Goal: Find specific page/section: Find specific page/section

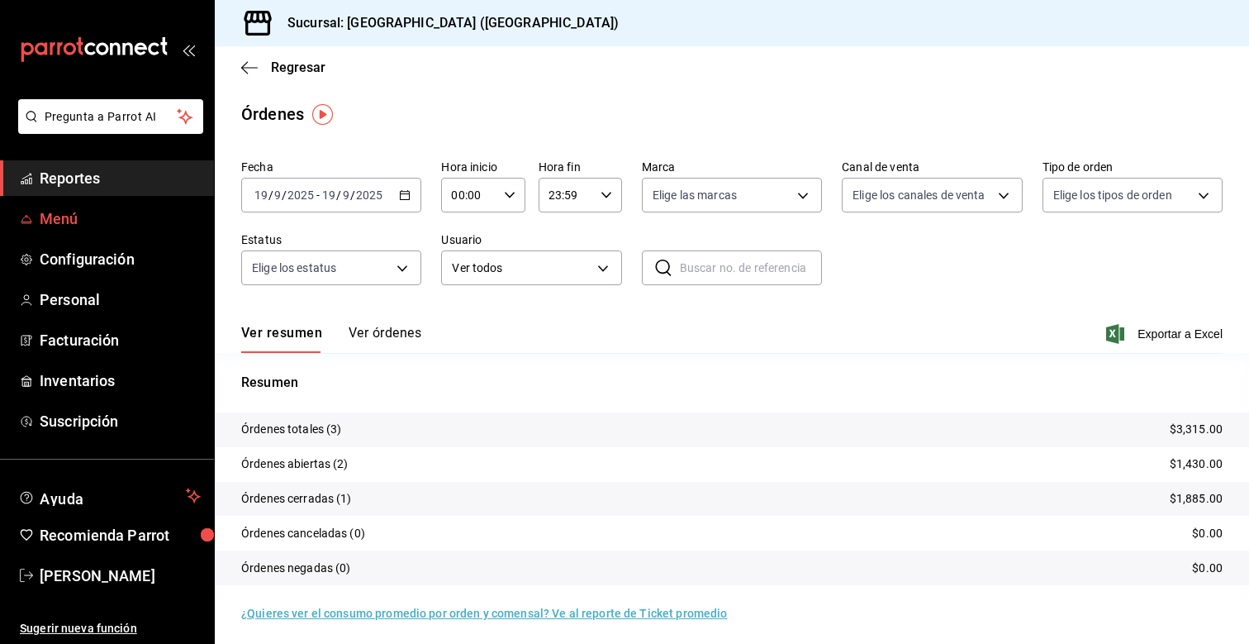
click at [93, 201] on link "Menú" at bounding box center [107, 219] width 214 height 36
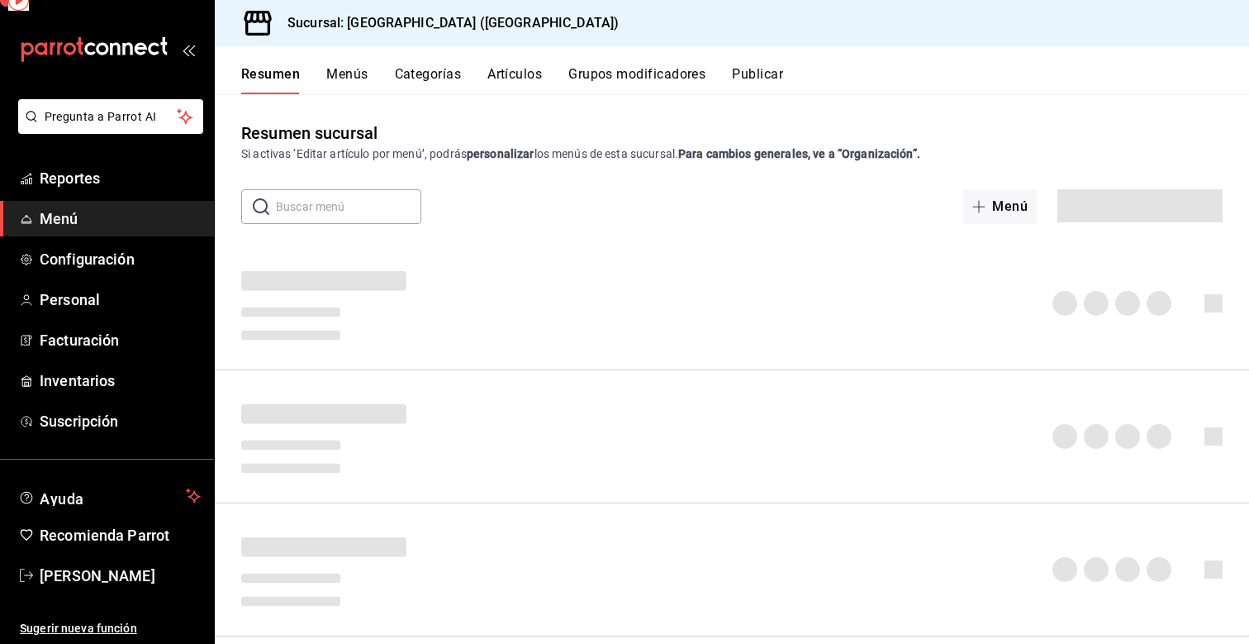
click at [93, 197] on ul "Reportes Menú Configuración Personal Facturación Inventarios Suscripción" at bounding box center [107, 299] width 214 height 278
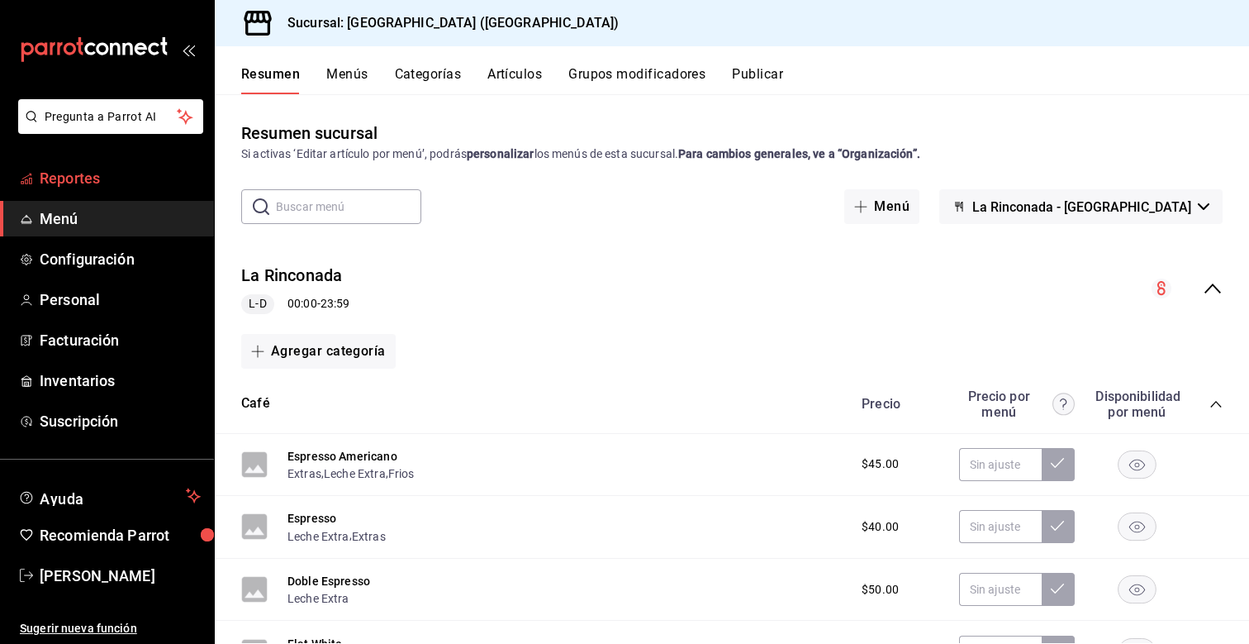
click at [101, 187] on span "Reportes" at bounding box center [120, 178] width 161 height 22
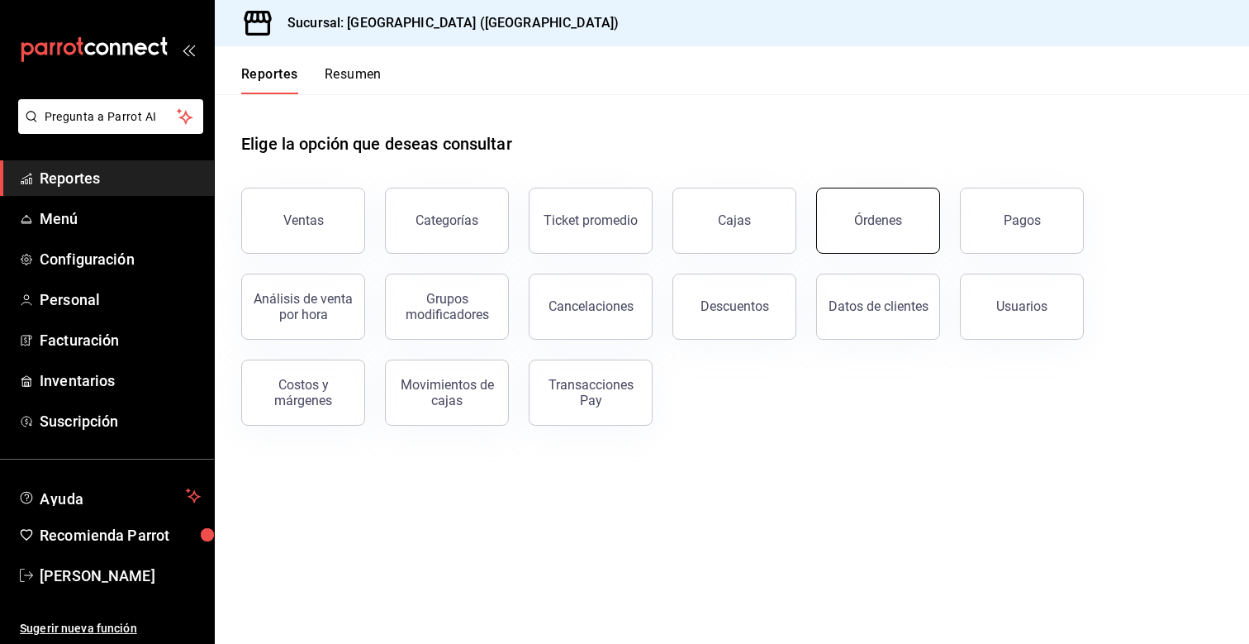
click at [896, 225] on div "Órdenes" at bounding box center [878, 220] width 48 height 16
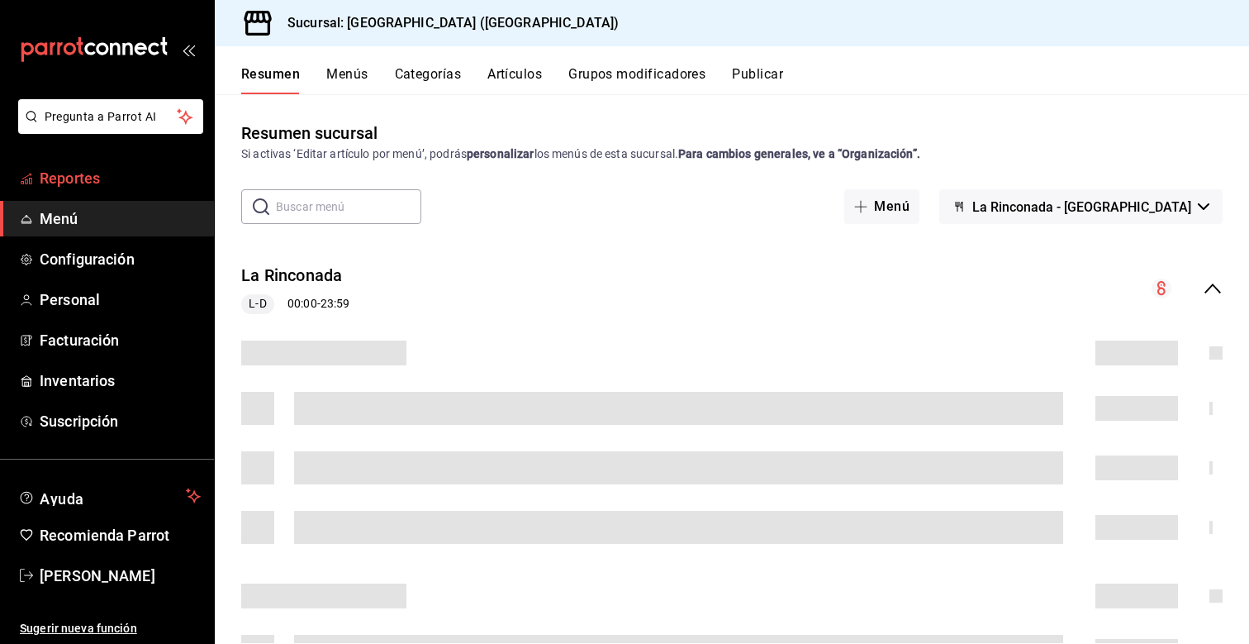
click at [95, 185] on span "Reportes" at bounding box center [120, 178] width 161 height 22
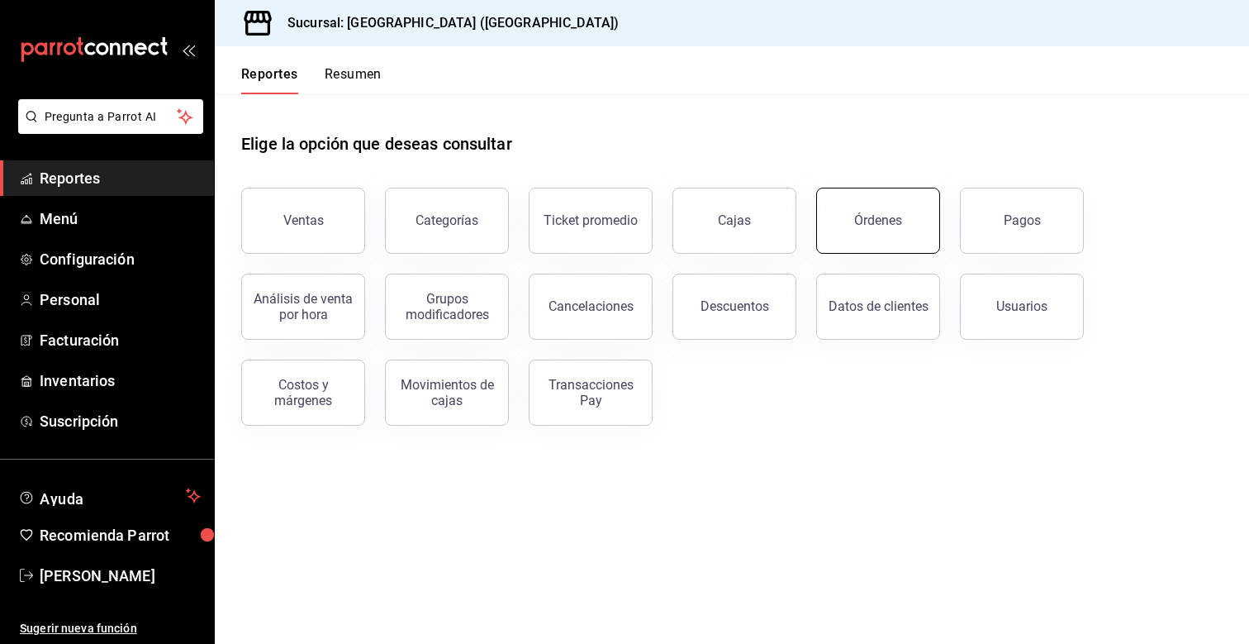
click at [856, 222] on div "Órdenes" at bounding box center [878, 220] width 48 height 16
click at [834, 229] on button "Órdenes" at bounding box center [878, 221] width 124 height 66
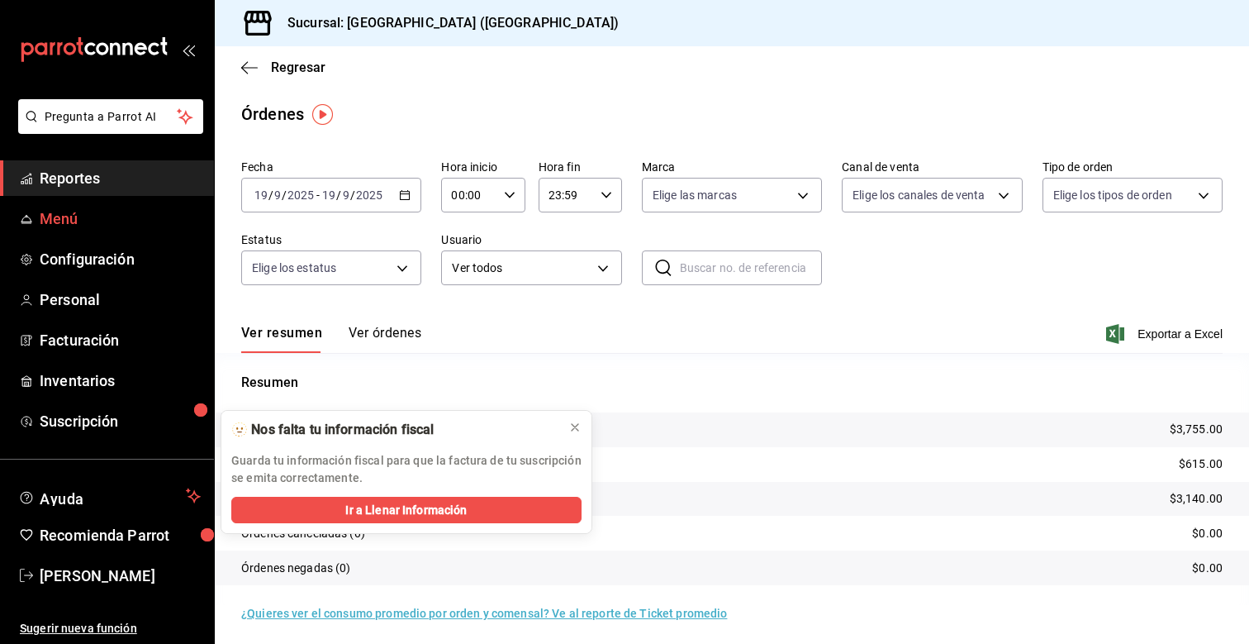
click at [64, 201] on link "Menú" at bounding box center [107, 219] width 214 height 36
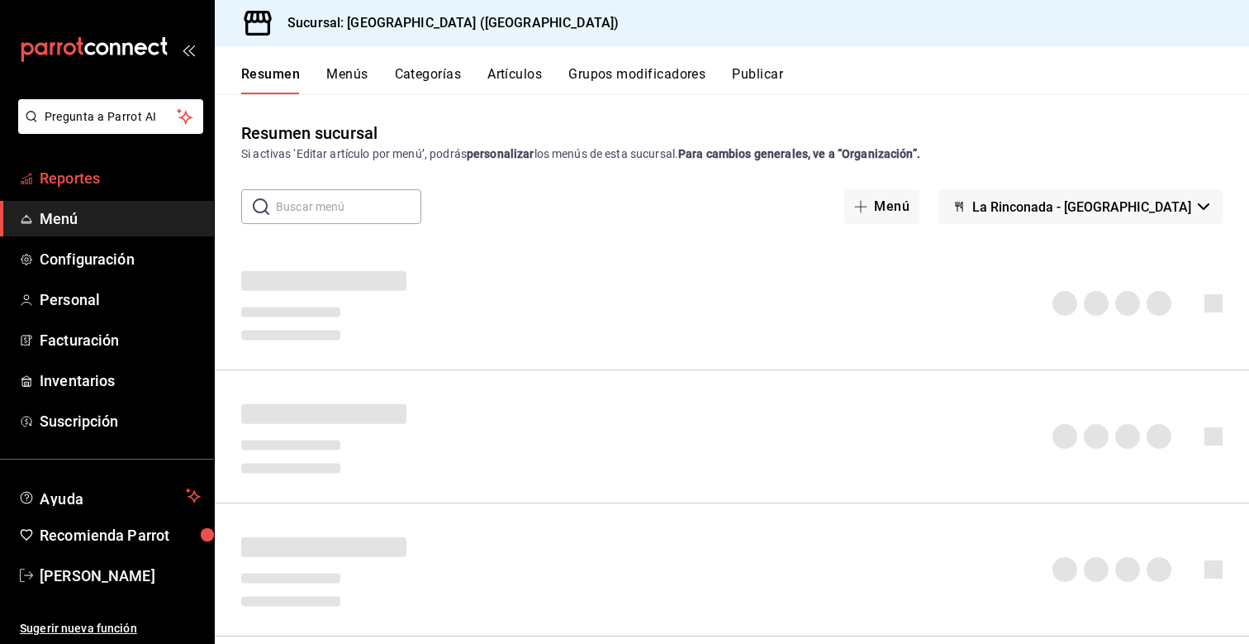
click at [88, 191] on link "Reportes" at bounding box center [107, 178] width 214 height 36
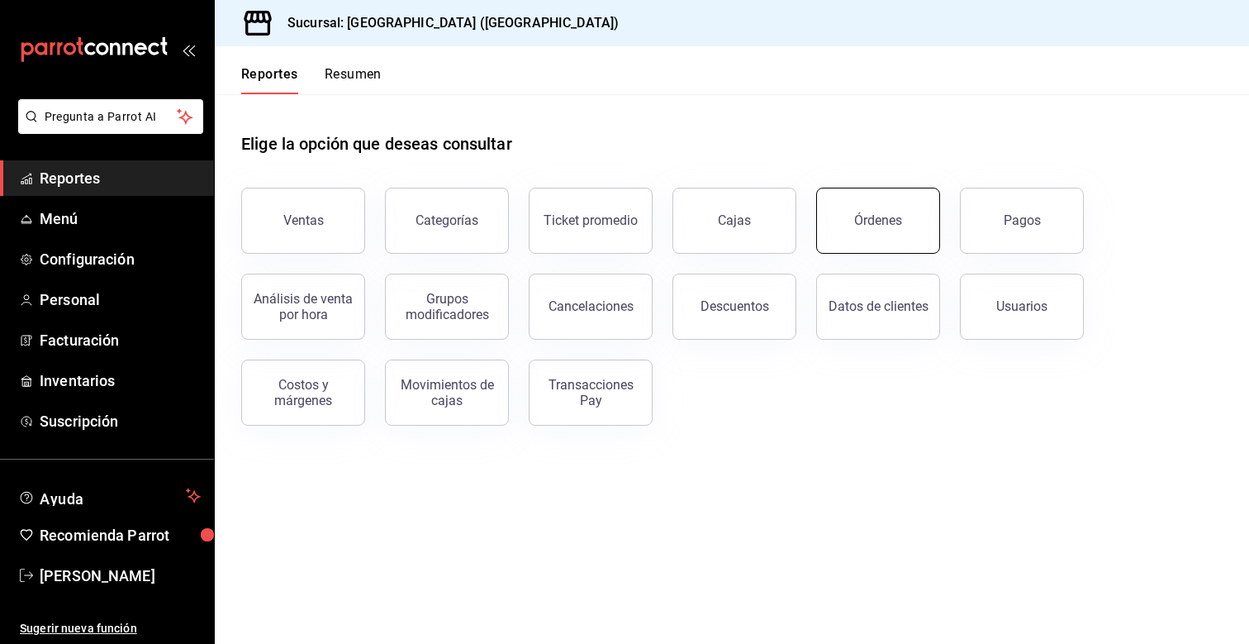
click at [904, 214] on button "Órdenes" at bounding box center [878, 221] width 124 height 66
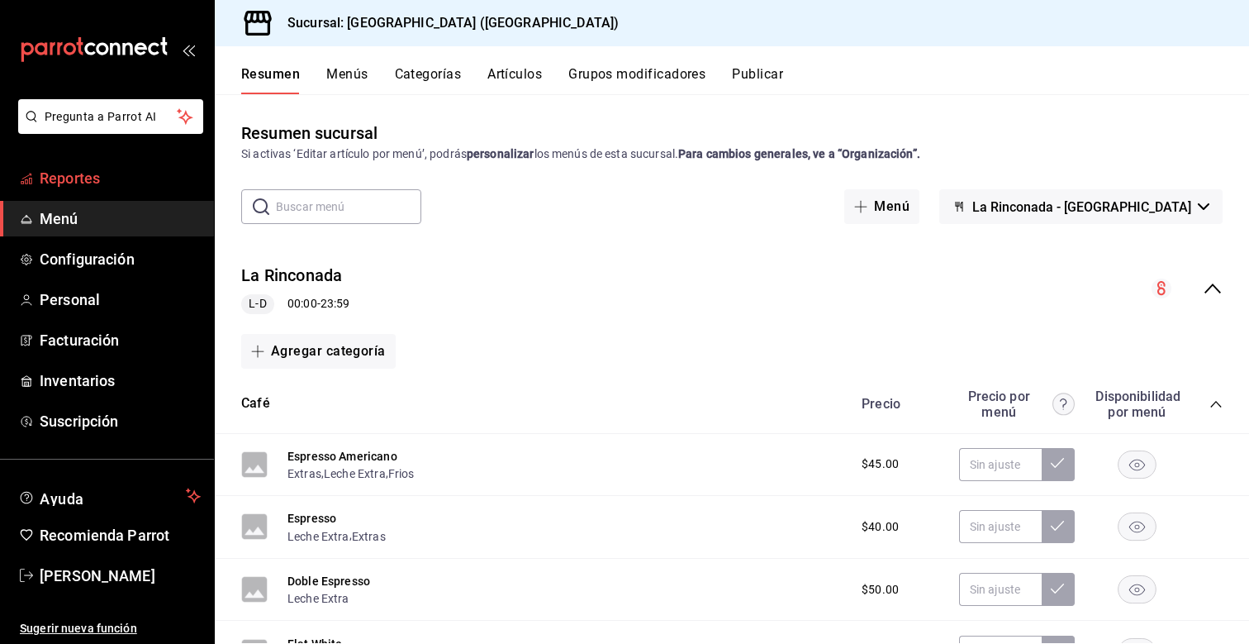
click at [93, 172] on span "Reportes" at bounding box center [120, 178] width 161 height 22
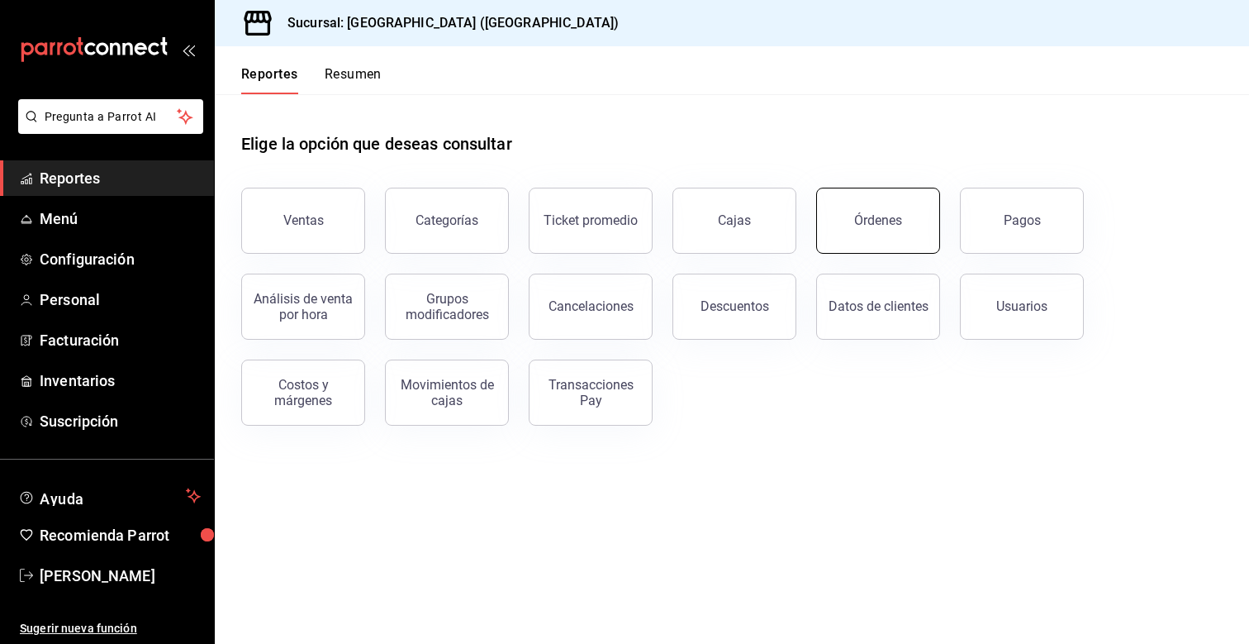
click at [853, 222] on button "Órdenes" at bounding box center [878, 221] width 124 height 66
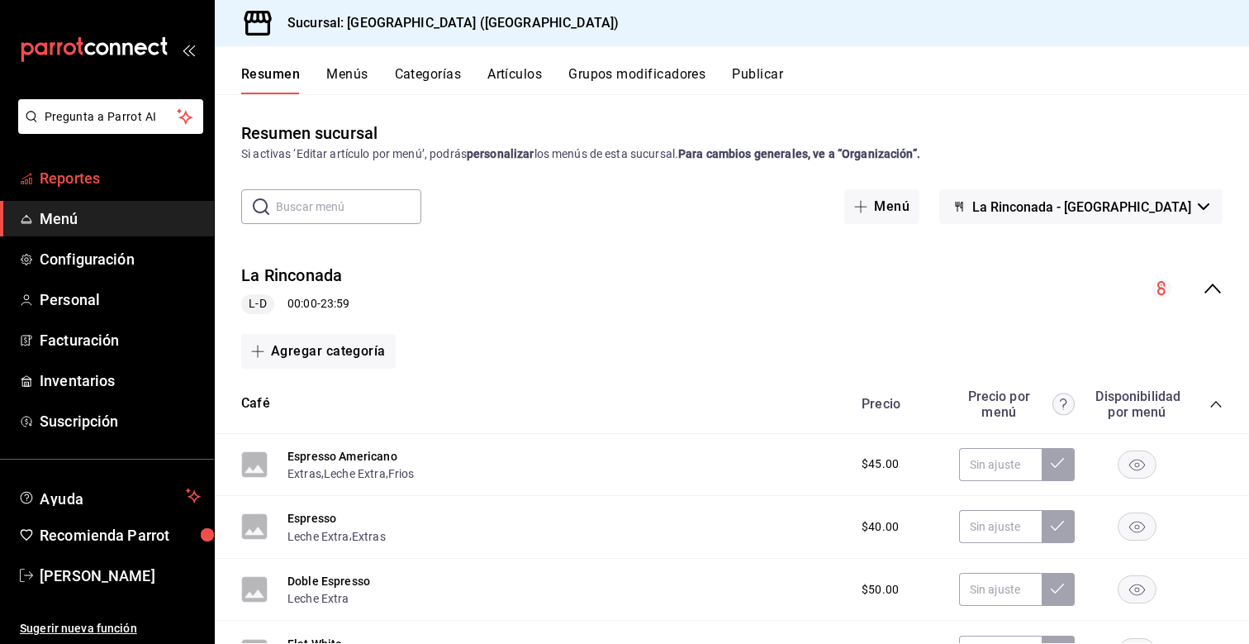
click at [118, 178] on span "Reportes" at bounding box center [120, 178] width 161 height 22
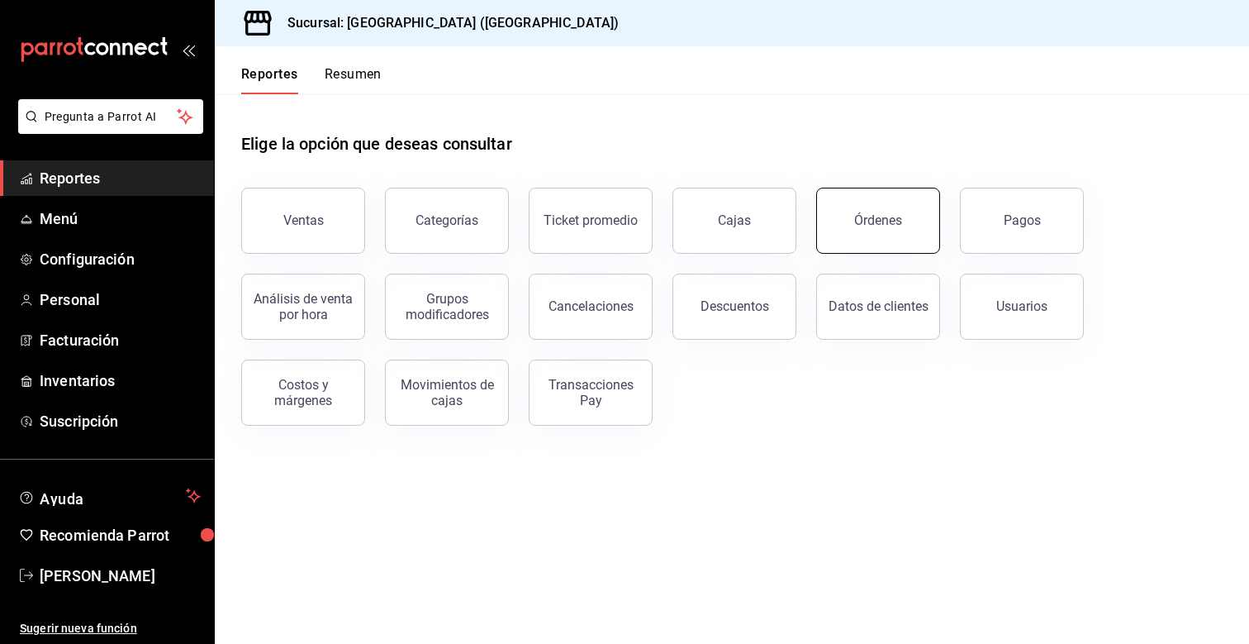
click at [853, 230] on button "Órdenes" at bounding box center [878, 221] width 124 height 66
